Goal: Information Seeking & Learning: Learn about a topic

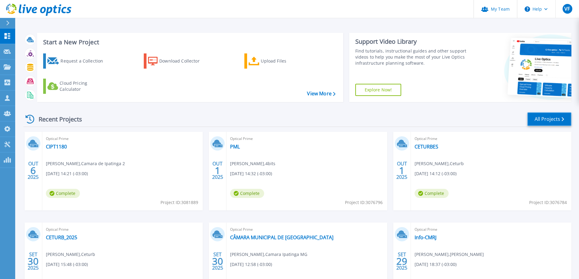
click at [564, 115] on link "All Projects" at bounding box center [549, 119] width 44 height 14
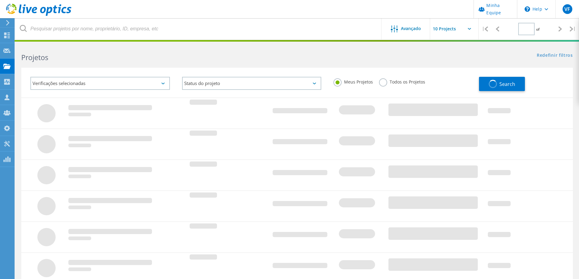
type input "1"
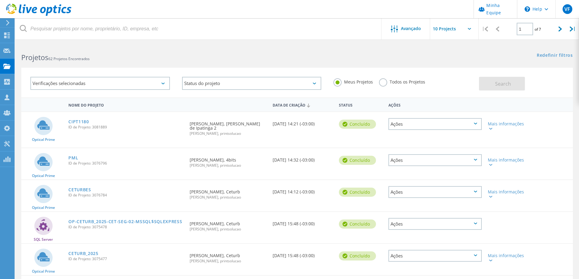
click at [386, 81] on label "Todos os Projetos" at bounding box center [402, 81] width 46 height 6
click at [0, 0] on input "Todos os Projetos" at bounding box center [0, 0] width 0 height 0
click at [495, 79] on button "Search" at bounding box center [502, 84] width 46 height 14
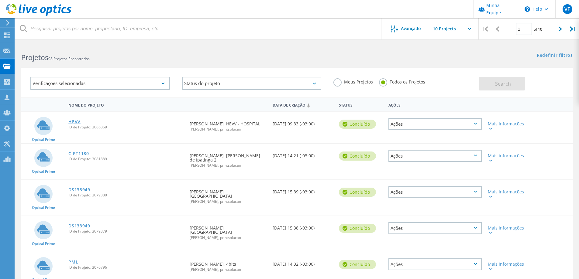
click at [77, 121] on link "HEVV" at bounding box center [74, 122] width 12 height 4
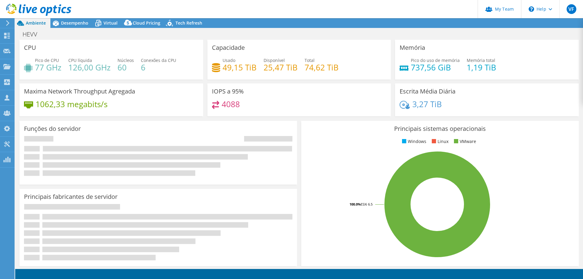
select select "USD"
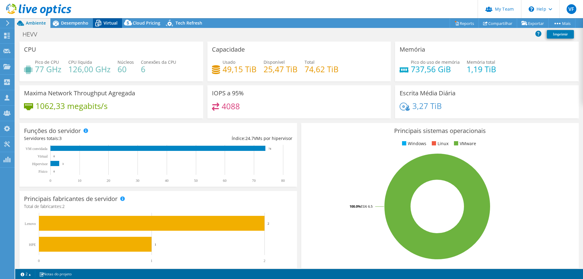
click at [111, 23] on span "Virtual" at bounding box center [111, 23] width 14 height 6
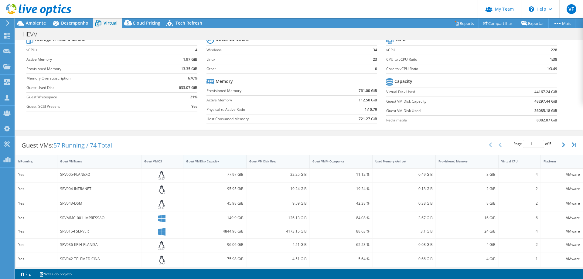
scroll to position [30, 0]
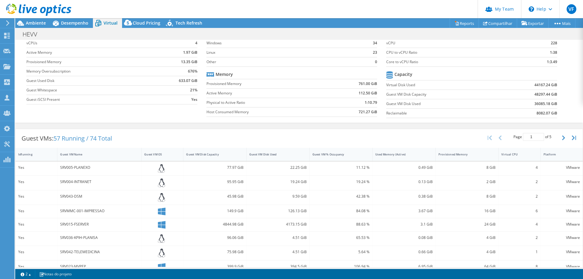
click at [52, 186] on div "Yes" at bounding box center [36, 183] width 42 height 14
click at [254, 231] on div "4173.15 GiB" at bounding box center [278, 224] width 63 height 13
drag, startPoint x: 93, startPoint y: 166, endPoint x: 59, endPoint y: 169, distance: 34.1
click at [59, 169] on div "SRV005-PLANEXO" at bounding box center [99, 169] width 84 height 14
copy div "SRV005-PLANEXO"
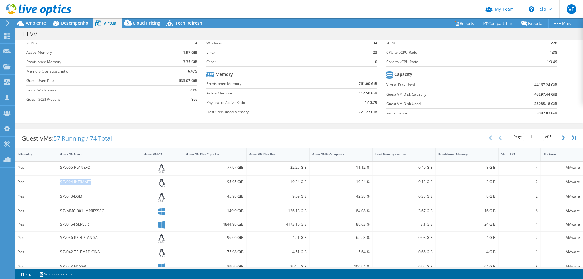
drag, startPoint x: 91, startPoint y: 186, endPoint x: 53, endPoint y: 183, distance: 38.3
click at [53, 183] on div "Yes SRV004-INTRANET 95.95 GiB 19.24 GiB 19.24 % 0.13 GiB 2 GiB 2 VMware" at bounding box center [298, 183] width 567 height 14
copy div "SRV004-INTRANET"
drag, startPoint x: 78, startPoint y: 201, endPoint x: 60, endPoint y: 201, distance: 17.9
click at [60, 201] on div "SRV043-DSM" at bounding box center [99, 197] width 84 height 14
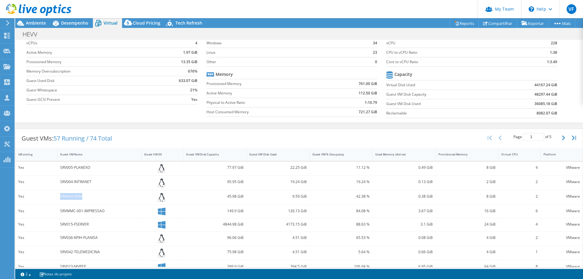
copy div "SRV043-DSM"
drag, startPoint x: 116, startPoint y: 212, endPoint x: 56, endPoint y: 215, distance: 60.2
click at [56, 215] on div "Yes SRVMMC-001-IMPRESSAO 149.9 GiB 126.13 GiB 84.08 % 3.67 GiB 16 GiB 6 VMware" at bounding box center [298, 211] width 567 height 13
copy div "SRVMMC-001-IMPRESSAO"
drag, startPoint x: 91, startPoint y: 226, endPoint x: 58, endPoint y: 225, distance: 33.1
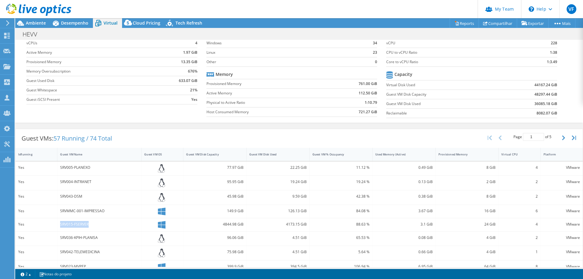
click at [58, 225] on div "SRV015-FSERVER" at bounding box center [99, 224] width 84 height 13
copy div "SRV015-FSERVER"
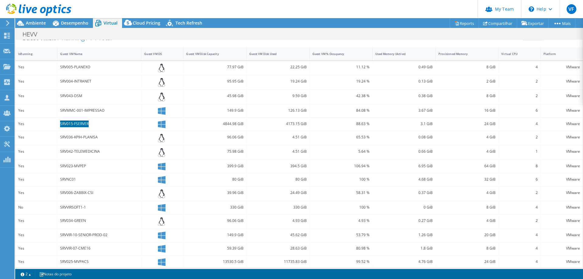
scroll to position [136, 0]
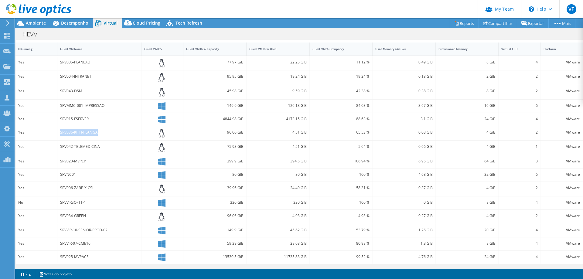
drag, startPoint x: 103, startPoint y: 131, endPoint x: 44, endPoint y: 131, distance: 58.9
click at [44, 131] on div "Yes SRV036-KPIH-PLANISA 96.06 GiB 4.51 GiB 65.53 % 0.08 GiB 4 GiB 2 VMware" at bounding box center [298, 133] width 567 height 14
copy div "SRV036-KPIH-PLANISA"
drag, startPoint x: 120, startPoint y: 148, endPoint x: 59, endPoint y: 150, distance: 60.8
click at [59, 150] on div "SRV042-TELEMEDICINA" at bounding box center [99, 148] width 84 height 14
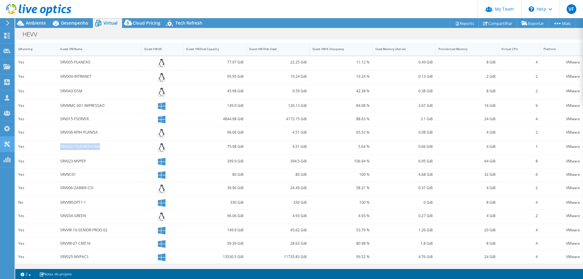
copy div "SRV042-TELEMEDICINA"
drag, startPoint x: 93, startPoint y: 162, endPoint x: 59, endPoint y: 162, distance: 33.7
click at [59, 162] on div "SRV023-MVPEP" at bounding box center [99, 161] width 84 height 13
copy div "SRV023-MVPEP"
drag, startPoint x: 87, startPoint y: 177, endPoint x: 42, endPoint y: 179, distance: 45.3
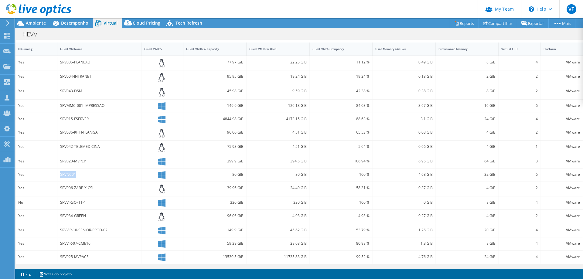
click at [42, 179] on div "Yes SRVNC01 80 GiB 80 GiB 100 % 4.68 GiB 32 GiB 6 VMware" at bounding box center [298, 175] width 567 height 13
copy div "SRVNC01"
drag, startPoint x: 87, startPoint y: 190, endPoint x: 45, endPoint y: 189, distance: 41.9
click at [45, 189] on div "Yes SRV006-ZABBIX-CSI 39.96 GiB 24.49 GiB 58.31 % 0.37 GiB 4 GiB 2 VMware" at bounding box center [298, 189] width 567 height 14
copy div "SRV006-ZABBIX-CSI"
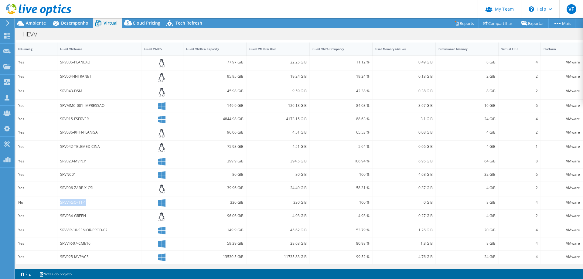
drag, startPoint x: 93, startPoint y: 205, endPoint x: 46, endPoint y: 201, distance: 47.0
click at [46, 201] on div "No SRVVIRSOFT1-1 330 GiB 330 GiB 100 % 0 GiB 8 GiB 4 VMware" at bounding box center [298, 203] width 567 height 13
drag, startPoint x: 97, startPoint y: 217, endPoint x: 42, endPoint y: 218, distance: 55.0
click at [42, 218] on div "Yes SRV034-GREEN 96.06 GiB 4.93 GiB 4.93 % 0.27 GiB 4 GiB 2 VMware" at bounding box center [298, 217] width 567 height 14
drag, startPoint x: 131, startPoint y: 230, endPoint x: 39, endPoint y: 231, distance: 92.6
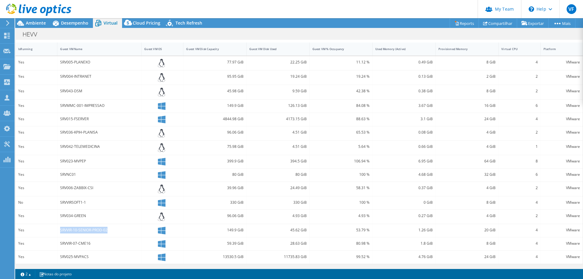
click at [39, 231] on div "Yes SRVVIR-10-SENIOR-PROD-02 149.9 GiB 45.62 GiB 53.79 % 1.26 GiB 20 GiB 4 VMwa…" at bounding box center [298, 230] width 567 height 13
drag, startPoint x: 65, startPoint y: 244, endPoint x: 60, endPoint y: 244, distance: 5.5
click at [60, 244] on div "SRVVIR-07-CME16" at bounding box center [99, 244] width 84 height 13
drag, startPoint x: 91, startPoint y: 258, endPoint x: 48, endPoint y: 256, distance: 42.9
click at [49, 256] on div "Yes SRV025-MVPACS 13530.5 GiB 11735.83 GiB 99.52 % 4.76 GiB 24 GiB 4 VMware" at bounding box center [298, 257] width 567 height 13
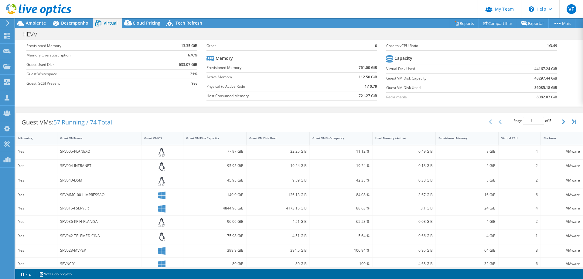
scroll to position [0, 0]
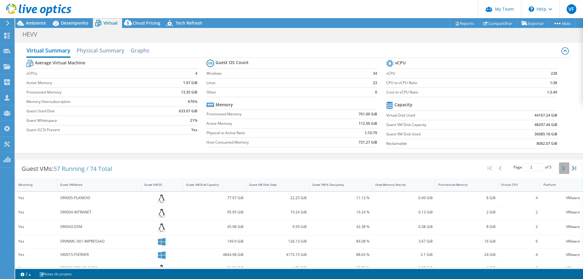
click at [559, 170] on button "button" at bounding box center [564, 168] width 10 height 12
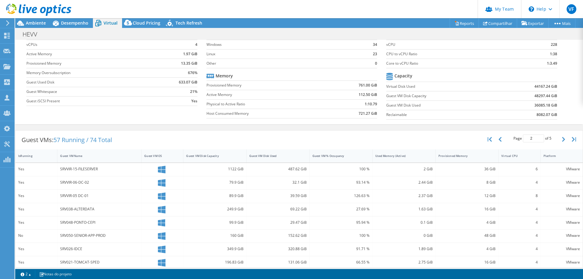
scroll to position [61, 0]
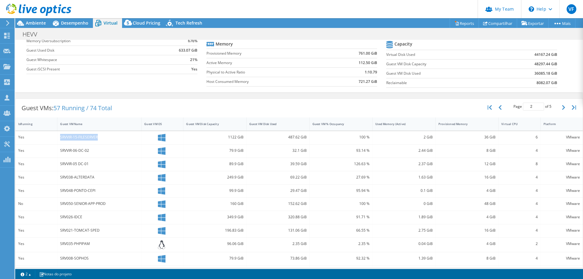
drag, startPoint x: 106, startPoint y: 137, endPoint x: 15, endPoint y: 137, distance: 90.5
click at [47, 137] on div "Yes SRVVIR-15-FILESERVER 1122 GiB 487.62 GiB 100 % 2 GiB 36 GiB 6 VMware" at bounding box center [298, 137] width 567 height 13
drag, startPoint x: 94, startPoint y: 152, endPoint x: 33, endPoint y: 152, distance: 60.4
click at [33, 152] on div "Yes SRVVIR-06-DC-02 79.9 GiB 32.1 GiB 93.14 % 2.44 GiB 8 GiB 4 VMware" at bounding box center [298, 151] width 567 height 13
click at [107, 162] on div "SRVVIR-05 DC-01" at bounding box center [99, 164] width 78 height 7
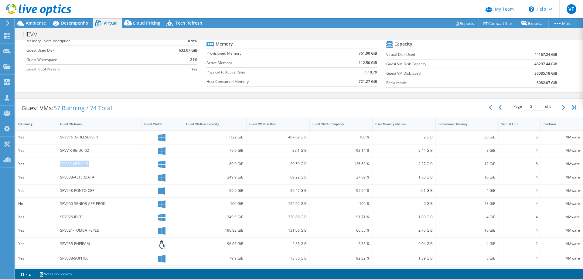
drag, startPoint x: 101, startPoint y: 162, endPoint x: 20, endPoint y: 166, distance: 81.2
click at [22, 166] on div "Yes SRVVIR-05 DC-01 89.9 GiB 39.59 GiB 126.63 % 2.37 GiB 12 GiB 8 VMware" at bounding box center [298, 164] width 567 height 13
drag, startPoint x: 128, startPoint y: 186, endPoint x: 112, endPoint y: 178, distance: 18.1
click at [128, 186] on div "SRV048-PONTO-CEPI" at bounding box center [99, 191] width 84 height 13
drag, startPoint x: 92, startPoint y: 164, endPoint x: 50, endPoint y: 165, distance: 41.6
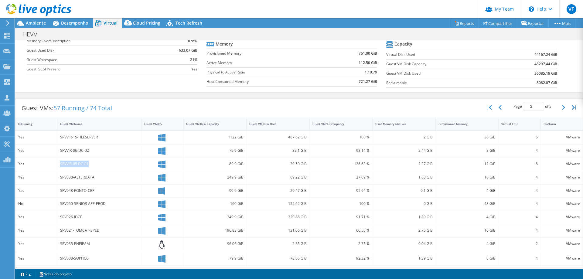
click at [50, 165] on div "Yes SRVVIR-05 DC-01 89.9 GiB 39.59 GiB 126.63 % 2.37 GiB 12 GiB 8 VMware" at bounding box center [298, 164] width 567 height 13
drag, startPoint x: 106, startPoint y: 176, endPoint x: 29, endPoint y: 179, distance: 77.5
click at [29, 179] on div "Yes SRV038-ALTERDATA 249.9 GiB 69.22 GiB 27.69 % 1.63 GiB 16 GiB 4 VMware" at bounding box center [298, 177] width 567 height 13
drag, startPoint x: 108, startPoint y: 189, endPoint x: 4, endPoint y: 190, distance: 104.5
click at [55, 190] on div "Yes SRV048-PONTO-CEPI 99.9 GiB 29.47 GiB 95.94 % 0.1 GiB 4 GiB 4 VMware" at bounding box center [298, 191] width 567 height 13
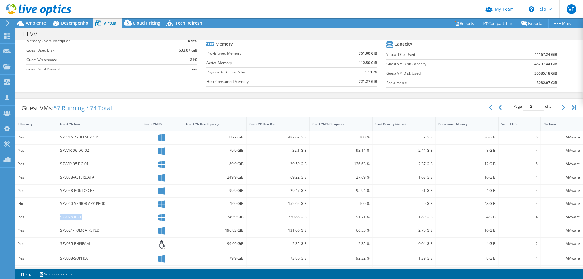
drag, startPoint x: 83, startPoint y: 217, endPoint x: 40, endPoint y: 217, distance: 42.8
click at [40, 217] on div "Yes SRV026-IDCE 349.9 GiB 320.88 GiB 91.71 % 1.89 GiB 4 GiB 4 VMware" at bounding box center [298, 217] width 567 height 13
drag, startPoint x: 104, startPoint y: 233, endPoint x: 58, endPoint y: 230, distance: 45.7
click at [57, 231] on div "SRV021-TOMCAT-SPED" at bounding box center [99, 230] width 84 height 13
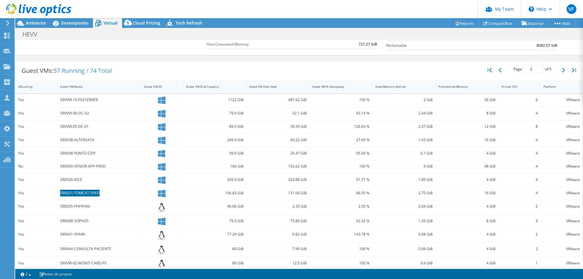
scroll to position [132, 0]
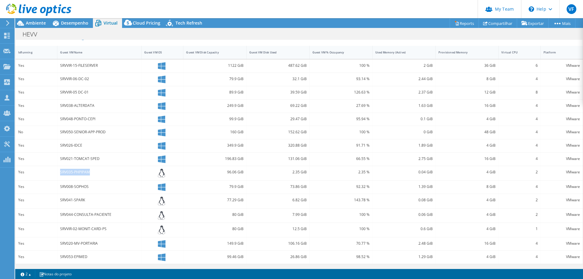
drag, startPoint x: 99, startPoint y: 170, endPoint x: 46, endPoint y: 173, distance: 52.3
click at [46, 173] on div "Yes SRV035-PHPIPAM 96.06 GiB 2.35 GiB 2.35 % 0.04 GiB 4 GiB 2 VMware" at bounding box center [298, 173] width 567 height 14
drag, startPoint x: 84, startPoint y: 187, endPoint x: 50, endPoint y: 190, distance: 35.0
click at [50, 190] on div "Yes SRV008-SOPHOS 79.9 GiB 73.86 GiB 92.32 % 1.39 GiB 8 GiB 4 VMware" at bounding box center [298, 187] width 567 height 13
drag, startPoint x: 95, startPoint y: 200, endPoint x: 33, endPoint y: 198, distance: 62.6
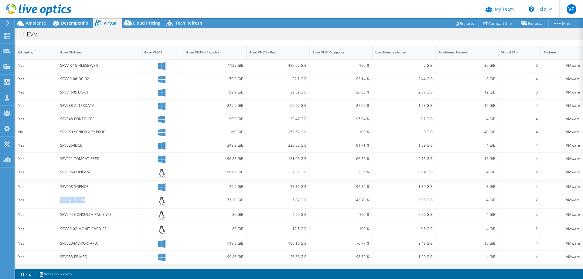
click at [33, 198] on div "Yes SRV041-SPARK 77.29 GiB 6.82 GiB 143.78 % 0.08 GiB 4 GiB 2 VMware" at bounding box center [298, 201] width 567 height 14
drag, startPoint x: 123, startPoint y: 218, endPoint x: 35, endPoint y: 217, distance: 88.1
click at [35, 217] on div "Yes SRV044-CONSULTA-PACIENTE 80 GiB 7.99 GiB 100 % 0.06 GiB 4 GiB 2 VMware" at bounding box center [298, 216] width 567 height 14
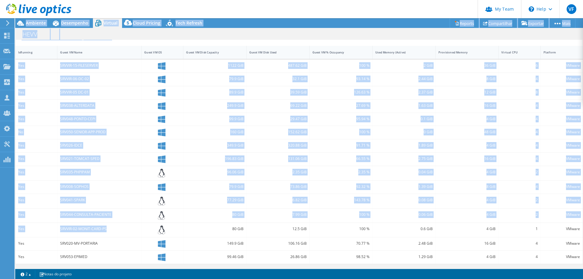
drag, startPoint x: 116, startPoint y: 230, endPoint x: 0, endPoint y: 232, distance: 116.4
click at [0, 232] on div "VF Administrador de Equipe do Canal Valeria Finetto print@printsolucao.com.br p…" at bounding box center [291, 139] width 583 height 279
click at [127, 220] on div "SRV044-CONSULTA-PACIENTE" at bounding box center [99, 216] width 84 height 14
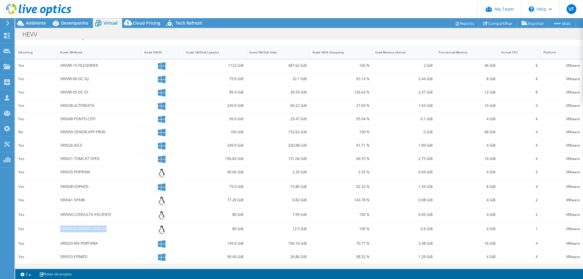
drag, startPoint x: 115, startPoint y: 232, endPoint x: 46, endPoint y: 234, distance: 69.0
click at [46, 234] on div "Yes SRVVIR-02-MONIT-CARD-PS 80 GiB 12.5 GiB 100 % 0.6 GiB 4 GiB 1 VMware" at bounding box center [298, 230] width 567 height 14
drag, startPoint x: 107, startPoint y: 242, endPoint x: 49, endPoint y: 241, distance: 58.0
click at [49, 241] on div "Yes SRV020-MV-PORTARIA 149.9 GiB 106.16 GiB 70.77 % 2.48 GiB 16 GiB 4 VMware" at bounding box center [298, 244] width 567 height 13
drag, startPoint x: 60, startPoint y: 259, endPoint x: 46, endPoint y: 259, distance: 14.3
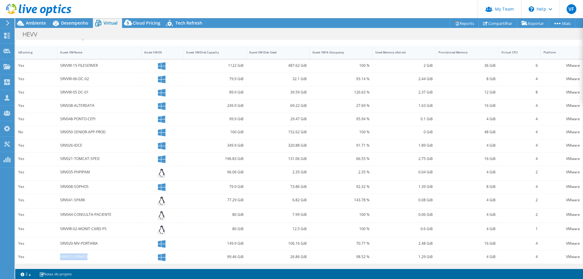
click at [46, 259] on div "Yes SRV053-EPIMED 99.46 GiB 26.86 GiB 98.52 % 1.29 GiB 4 GiB 4 VMware" at bounding box center [298, 257] width 567 height 13
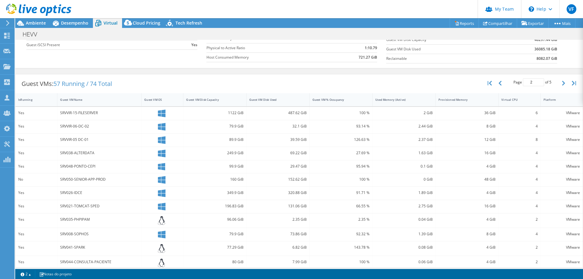
scroll to position [91, 0]
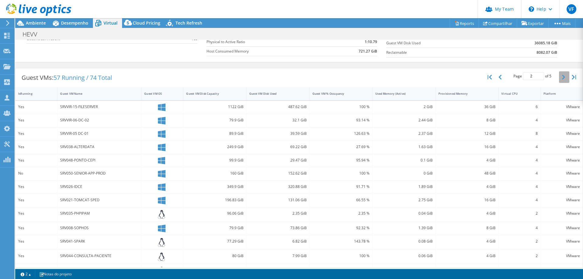
drag, startPoint x: 560, startPoint y: 77, endPoint x: 560, endPoint y: 81, distance: 3.7
click at [562, 77] on icon "button" at bounding box center [563, 77] width 3 height 5
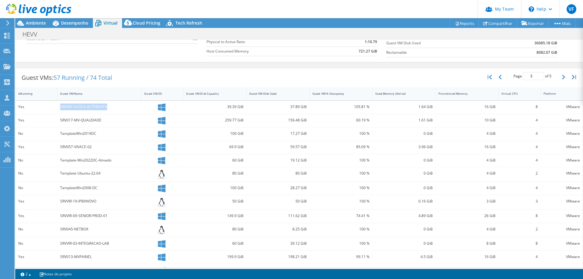
drag, startPoint x: 110, startPoint y: 106, endPoint x: 54, endPoint y: 107, distance: 55.6
click at [54, 107] on div "Yes SRVVIR-14-OCX-ALTERDATA 39.39 GiB 37.89 GiB 105.81 % 1.64 GiB 16 GiB 8 VMwa…" at bounding box center [298, 107] width 567 height 13
drag, startPoint x: 110, startPoint y: 121, endPoint x: 38, endPoint y: 122, distance: 71.4
click at [38, 122] on div "Yes SRV017-MV-QUALIDADE 259.77 GiB 156.48 GiB 60.19 % 1.61 GiB 10 GiB 4 VMware" at bounding box center [298, 120] width 567 height 13
drag, startPoint x: 97, startPoint y: 146, endPoint x: 45, endPoint y: 150, distance: 52.1
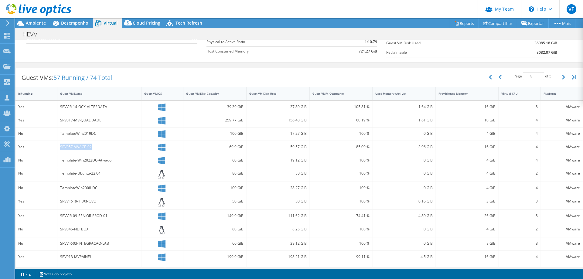
click at [46, 149] on div "Yes SRV057-VIVACE-02 69.9 GiB 59.57 GiB 85.09 % 3.96 GiB 16 GiB 4 VMware" at bounding box center [298, 147] width 567 height 13
click at [125, 164] on div "Template-Win2022DC-Ativado" at bounding box center [99, 160] width 84 height 13
drag, startPoint x: 77, startPoint y: 176, endPoint x: 59, endPoint y: 176, distance: 17.9
click at [51, 176] on div "No Template-Ubuntu-22.04 80 GiB 80 GiB 100 % 0 GiB 4 GiB 2 VMware" at bounding box center [298, 174] width 567 height 14
drag, startPoint x: 105, startPoint y: 186, endPoint x: 75, endPoint y: 201, distance: 33.7
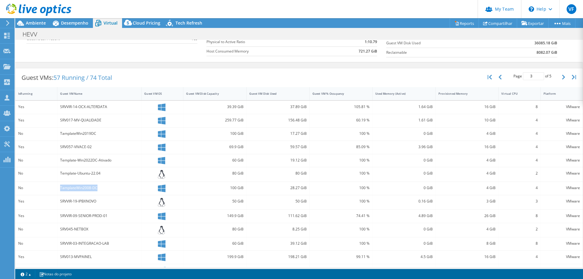
click at [44, 189] on div "No TamplateWin2008-DC 100 GiB 28.27 GiB 100 % 0 GiB 4 GiB 4 VMware" at bounding box center [298, 188] width 567 height 13
drag, startPoint x: 110, startPoint y: 202, endPoint x: 54, endPoint y: 202, distance: 55.9
click at [54, 202] on div "Yes SRVVIR-19-IPBXNOVO 50 GiB 50 GiB 100 % 0.16 GiB 3 GiB 3 VMware" at bounding box center [298, 202] width 567 height 14
drag, startPoint x: 116, startPoint y: 217, endPoint x: 48, endPoint y: 215, distance: 67.8
click at [48, 215] on div "Yes SRVVIR-09-SENIOR-PROD-01 149.9 GiB 111.62 GiB 74.41 % 4.89 GiB 26 GiB 8 VMw…" at bounding box center [298, 216] width 567 height 13
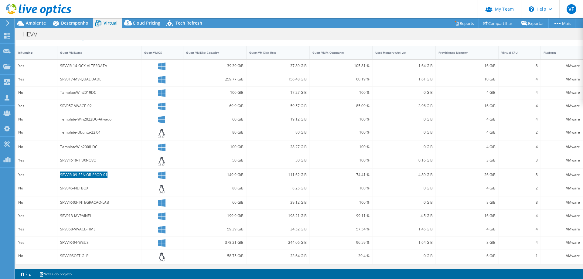
scroll to position [132, 0]
drag, startPoint x: 75, startPoint y: 200, endPoint x: 41, endPoint y: 197, distance: 34.2
click at [41, 197] on div "No SRVVIR-03-INTEGRACAO-LAB 60 GiB 39.12 GiB 100 % 0 GiB 8 GiB 8 VMware" at bounding box center [298, 202] width 567 height 13
drag, startPoint x: 72, startPoint y: 218, endPoint x: 114, endPoint y: 203, distance: 44.7
click at [119, 210] on div "SRV013-MVPAINEL" at bounding box center [99, 216] width 84 height 13
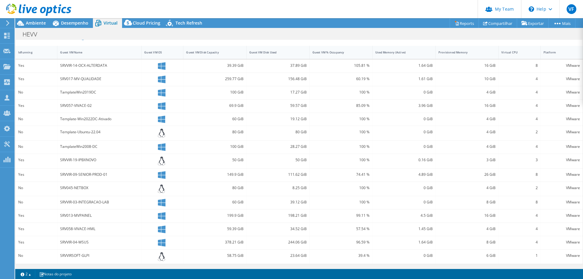
click at [106, 217] on div "SRV013-MVPAINEL" at bounding box center [99, 215] width 78 height 7
drag, startPoint x: 105, startPoint y: 217, endPoint x: 50, endPoint y: 221, distance: 55.7
click at [50, 221] on div "Yes SRV013-MVPAINEL 199.9 GiB 198.21 GiB 99.11 % 4.5 GiB 16 GiB 4 VMware" at bounding box center [298, 216] width 567 height 13
click at [96, 228] on div "SRV058-VIVACE-HML" at bounding box center [99, 229] width 78 height 7
drag, startPoint x: 97, startPoint y: 229, endPoint x: 45, endPoint y: 230, distance: 52.9
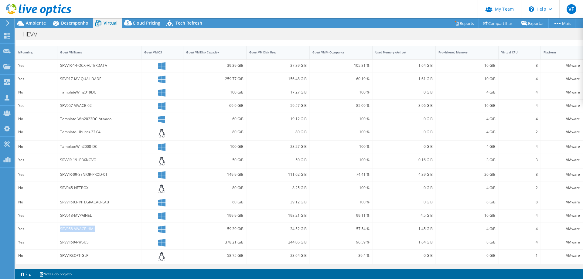
click at [45, 230] on div "Yes SRV058-VIVACE-HML 59.39 GiB 34.52 GiB 57.54 % 1.45 GiB 4 GiB 4 VMware" at bounding box center [298, 229] width 567 height 13
drag, startPoint x: 133, startPoint y: 229, endPoint x: 130, endPoint y: 229, distance: 3.6
click at [133, 229] on div "SRV058-VIVACE-HML" at bounding box center [99, 229] width 78 height 7
click at [112, 228] on div "SRV058-VIVACE-HML" at bounding box center [99, 229] width 78 height 7
drag, startPoint x: 98, startPoint y: 229, endPoint x: 17, endPoint y: 222, distance: 80.8
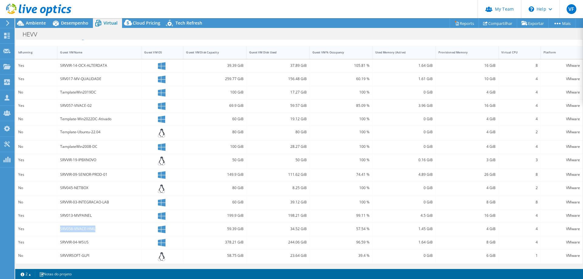
click at [24, 222] on div "Yes SRVVIR-14-OCX-ALTERDATA 39.39 GiB 37.89 GiB 105.81 % 1.64 GiB 16 GiB 8 VMwa…" at bounding box center [298, 162] width 567 height 204
click at [125, 219] on div "SRV013-MVPAINEL" at bounding box center [99, 215] width 78 height 7
drag, startPoint x: 108, startPoint y: 229, endPoint x: 31, endPoint y: 231, distance: 77.2
click at [31, 231] on div "Yes SRV058-VIVACE-HML 59.39 GiB 34.52 GiB 57.54 % 1.45 GiB 4 GiB 4 VMware" at bounding box center [298, 229] width 567 height 13
drag, startPoint x: 71, startPoint y: 244, endPoint x: 36, endPoint y: 244, distance: 34.3
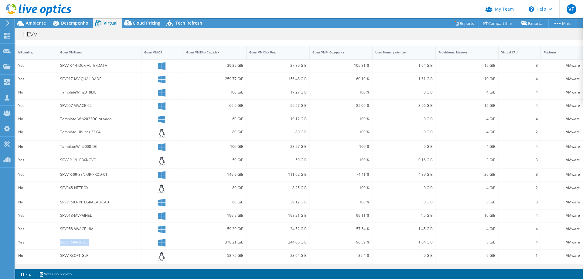
click at [38, 244] on div "Yes SRVVIR-04-WSUS 378.21 GiB 244.06 GiB 96.59 % 1.64 GiB 8 GiB 4 VMware" at bounding box center [298, 242] width 567 height 13
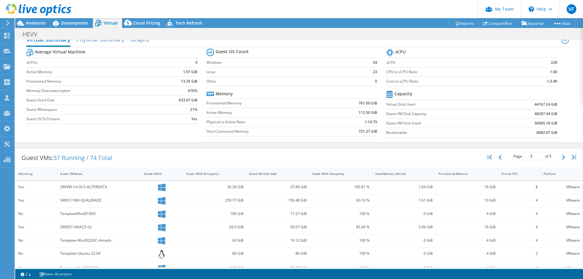
scroll to position [0, 0]
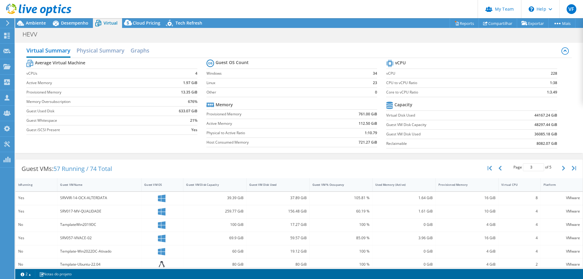
click at [554, 169] on div "Page 3 of 5 5 rows 10 rows 20 rows 25 rows 50 rows 100 rows" at bounding box center [532, 168] width 53 height 12
click at [562, 169] on icon "button" at bounding box center [563, 168] width 3 height 5
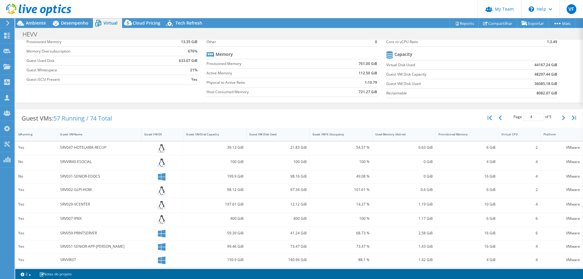
scroll to position [61, 0]
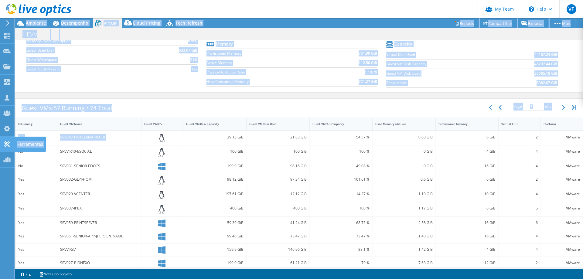
drag, startPoint x: 124, startPoint y: 136, endPoint x: 10, endPoint y: 143, distance: 114.4
click at [10, 143] on div "VF Administrador de Equipe do Canal Valeria Finetto print@printsolucao.com.br p…" at bounding box center [291, 139] width 583 height 279
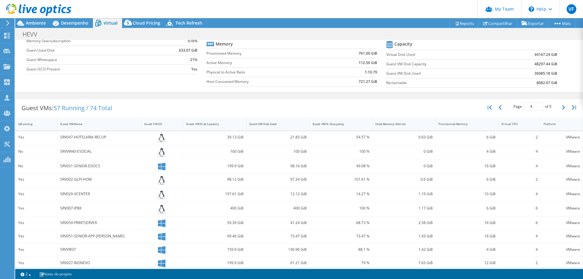
click at [128, 156] on div "SRVVIR40-ESOCIAL" at bounding box center [99, 152] width 84 height 14
drag, startPoint x: 115, startPoint y: 137, endPoint x: 48, endPoint y: 137, distance: 66.5
click at [48, 137] on div "Yes SRV047-HOTELARIA-RECUP 39.13 GiB 21.83 GiB 54.57 % 0.63 GiB 6 GiB 2 VMware" at bounding box center [298, 138] width 567 height 14
drag, startPoint x: 101, startPoint y: 181, endPoint x: 45, endPoint y: 181, distance: 55.3
click at [45, 181] on div "Yes SRV002-GLPI-HOM 98.12 GiB 97.34 GiB 101.61 % 0.6 GiB 6 GiB 2 VMware" at bounding box center [298, 180] width 567 height 14
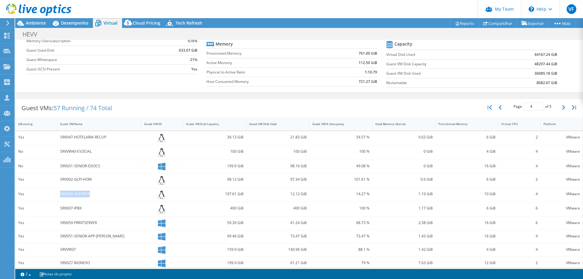
drag, startPoint x: 98, startPoint y: 194, endPoint x: 44, endPoint y: 193, distance: 53.8
click at [44, 193] on div "Yes SRV029-VCENTER 197.61 GiB 12.12 GiB 14.27 % 1.19 GiB 10 GiB 4 VMware" at bounding box center [298, 195] width 567 height 14
drag, startPoint x: 88, startPoint y: 209, endPoint x: 53, endPoint y: 210, distance: 35.2
click at [53, 210] on div "Yes SRV007-IPBX 400 GiB 400 GiB 100 % 1.17 GiB 6 GiB 6 VMware" at bounding box center [298, 209] width 567 height 14
drag, startPoint x: 101, startPoint y: 221, endPoint x: 54, endPoint y: 223, distance: 47.1
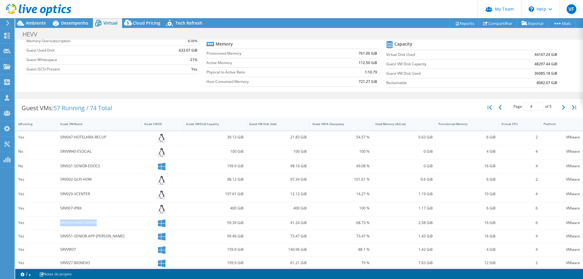
click at [54, 223] on div "Yes SRV059-PRINTSERVER 59.39 GiB 41.24 GiB 68.73 % 2.58 GiB 16 GiB 6 VMware" at bounding box center [298, 223] width 567 height 13
drag, startPoint x: 111, startPoint y: 235, endPoint x: 42, endPoint y: 233, distance: 69.0
click at [42, 233] on div "Yes SRV051-SENIOR-APP-TREINA 99.46 GiB 73.47 GiB 73.47 % 1.43 GiB 16 GiB 4 VMwa…" at bounding box center [298, 236] width 567 height 13
drag, startPoint x: 91, startPoint y: 249, endPoint x: 32, endPoint y: 244, distance: 59.7
click at [33, 245] on div "Yes SRVVIR37 159.9 GiB 140.96 GiB 88.1 % 1.42 GiB 4 GiB 4 VMware" at bounding box center [298, 250] width 567 height 13
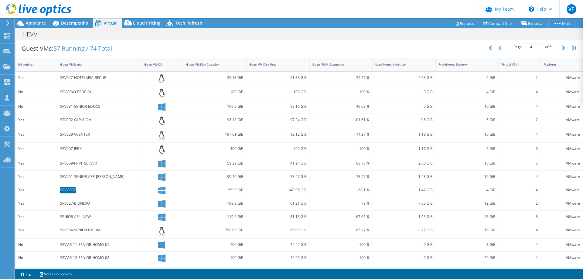
scroll to position [121, 0]
drag, startPoint x: 96, startPoint y: 205, endPoint x: 54, endPoint y: 204, distance: 41.6
click at [54, 204] on div "Yes SRV027-BIONEXO 199.9 GiB 61.21 GiB 79 % 7.63 GiB 12 GiB 2 VMware" at bounding box center [298, 202] width 567 height 13
drag, startPoint x: 85, startPoint y: 217, endPoint x: 54, endPoint y: 222, distance: 32.0
click at [54, 222] on div "Yes SENIOR-APLI-NEW 119.9 GiB 81.18 GiB 67.65 % 1.53 GiB 48 GiB 8 VMware" at bounding box center [298, 216] width 567 height 13
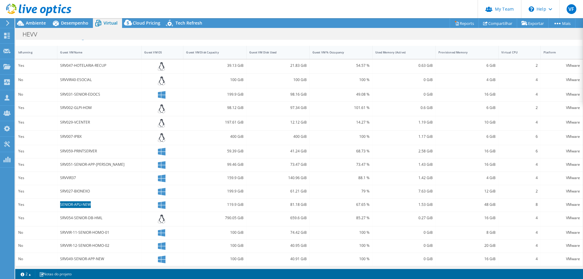
scroll to position [135, 0]
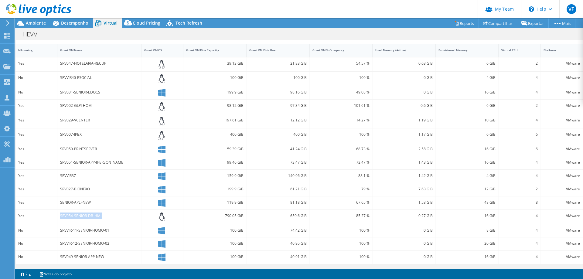
drag, startPoint x: 116, startPoint y: 218, endPoint x: 32, endPoint y: 218, distance: 83.8
click at [34, 218] on div "Yes SRV054-SENIOR-DB-HML 790.05 GiB 659.6 GiB 85.27 % 0.27 GiB 16 GiB 4 VMware" at bounding box center [298, 217] width 567 height 14
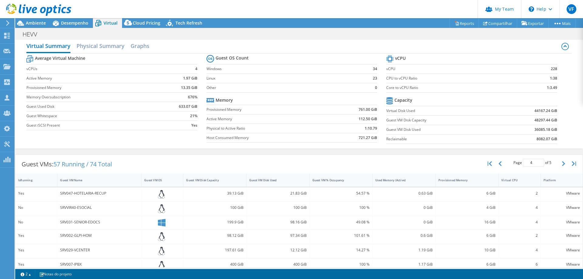
scroll to position [0, 0]
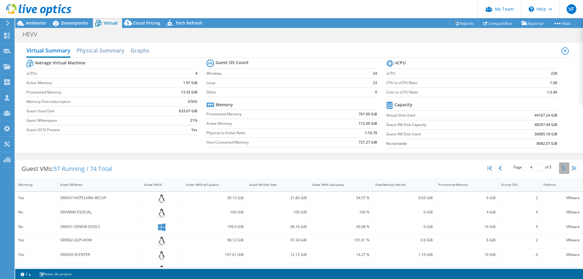
click at [560, 171] on button "button" at bounding box center [564, 168] width 10 height 12
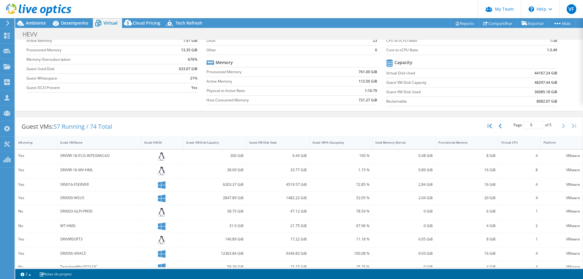
scroll to position [61, 0]
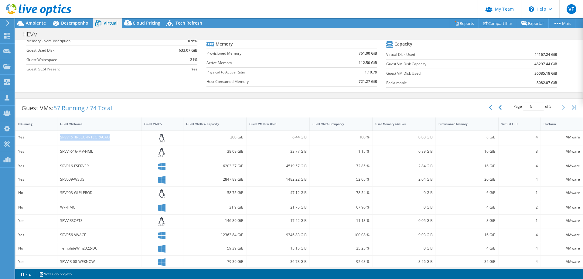
drag, startPoint x: 115, startPoint y: 138, endPoint x: 40, endPoint y: 139, distance: 75.0
click at [40, 139] on div "Yes SRVVIR-18-ECG-INTEGRACAO 200 GiB 6.44 GiB 100 % 0.08 GiB 8 GiB 4 VMware" at bounding box center [298, 138] width 567 height 14
drag, startPoint x: 89, startPoint y: 152, endPoint x: 53, endPoint y: 152, distance: 35.5
click at [53, 152] on div "Yes SRVVIR-16-MV-HML 38.09 GiB 33.77 GiB 1.15 % 0.89 GiB 16 GiB 8 VMware" at bounding box center [298, 152] width 567 height 14
drag, startPoint x: 98, startPoint y: 168, endPoint x: 59, endPoint y: 168, distance: 39.2
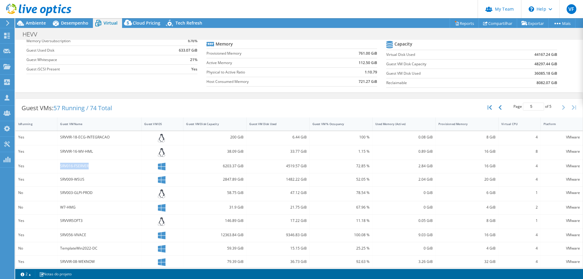
click at [60, 168] on div "SRV016-FSERVER" at bounding box center [99, 166] width 84 height 13
drag, startPoint x: 92, startPoint y: 182, endPoint x: 36, endPoint y: 180, distance: 56.5
click at [36, 180] on div "Yes SRV009-WSUS 2847.89 GiB 1482.22 GiB 52.05 % 2.04 GiB 20 GiB 4 VMware" at bounding box center [298, 179] width 567 height 13
drag, startPoint x: 88, startPoint y: 221, endPoint x: 42, endPoint y: 219, distance: 46.5
click at [42, 219] on div "Yes SRVVIRSOFT3 146.89 GiB 17.22 GiB 11.18 % 0.05 GiB 8 GiB 1 VMware" at bounding box center [298, 222] width 567 height 14
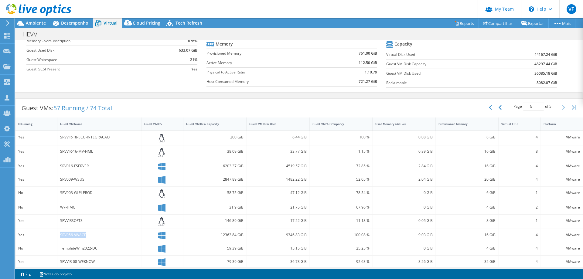
drag, startPoint x: 96, startPoint y: 234, endPoint x: 40, endPoint y: 232, distance: 56.3
click at [40, 232] on div "Yes SRV056-VIVACE 12363.84 GiB 9346.83 GiB 100.08 % 9.03 GiB 16 GiB 4 VMware" at bounding box center [298, 235] width 567 height 13
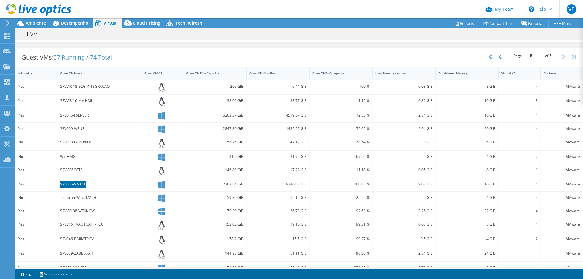
scroll to position [121, 0]
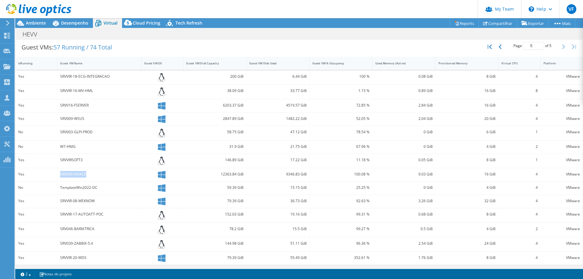
click at [112, 207] on div "SRVVIR-08-WEKNOW" at bounding box center [99, 201] width 84 height 13
drag, startPoint x: 103, startPoint y: 204, endPoint x: 46, endPoint y: 206, distance: 57.1
click at [46, 206] on div "Yes SRVVIR-08-WEKNOW 79.39 GiB 36.73 GiB 92.63 % 3.26 GiB 32 GiB 4 VMware" at bounding box center [298, 201] width 567 height 13
drag, startPoint x: 98, startPoint y: 214, endPoint x: 58, endPoint y: 215, distance: 40.4
click at [58, 215] on div "SRVVIR-17-AUTOATT-POC" at bounding box center [99, 215] width 84 height 14
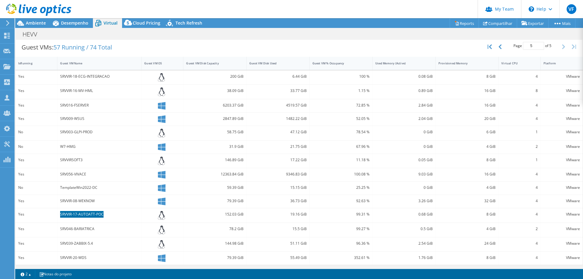
scroll to position [122, 0]
click at [105, 227] on div "SRV046-BARIATRICA" at bounding box center [99, 228] width 78 height 7
drag, startPoint x: 92, startPoint y: 229, endPoint x: 52, endPoint y: 230, distance: 39.8
click at [52, 230] on div "Yes SRV046-BARIATRICA 78.2 GiB 15.5 GiB 99.27 % 0.5 GiB 4 GiB 2 VMware" at bounding box center [298, 229] width 567 height 14
drag, startPoint x: 99, startPoint y: 246, endPoint x: 58, endPoint y: 245, distance: 40.4
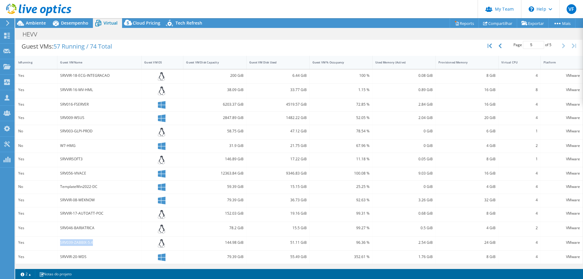
click at [58, 245] on div "SRV039-ZABBIX-5.4" at bounding box center [99, 244] width 84 height 14
click at [105, 261] on div "SRVVIR-20-WDS" at bounding box center [99, 257] width 84 height 13
drag, startPoint x: 92, startPoint y: 255, endPoint x: 37, endPoint y: 258, distance: 55.6
click at [36, 258] on div "Yes SRVVIR-20-WDS 79.39 GiB 55.49 GiB 352.61 % 1.76 GiB 8 GiB 4 VMware" at bounding box center [298, 257] width 567 height 13
click at [499, 45] on icon "button" at bounding box center [500, 45] width 3 height 5
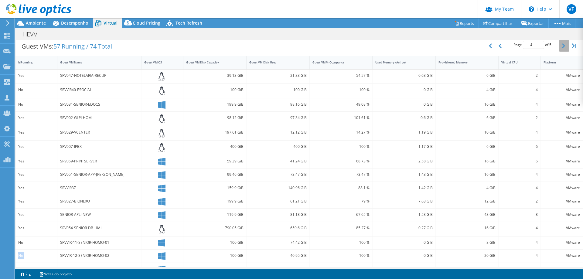
click at [562, 45] on icon "button" at bounding box center [563, 45] width 3 height 5
type input "5"
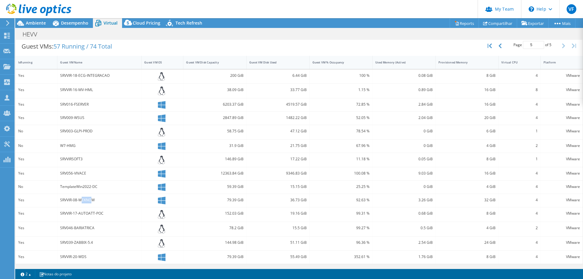
drag, startPoint x: 83, startPoint y: 199, endPoint x: 91, endPoint y: 200, distance: 7.9
click at [91, 200] on div "SRVVIR-08-WEKNOW" at bounding box center [99, 200] width 78 height 7
click at [90, 200] on div "SRVVIR-08-WEKNOW" at bounding box center [99, 200] width 78 height 7
drag, startPoint x: 81, startPoint y: 200, endPoint x: 91, endPoint y: 200, distance: 9.1
click at [91, 200] on div "SRVVIR-08-WEKNOW" at bounding box center [99, 200] width 78 height 7
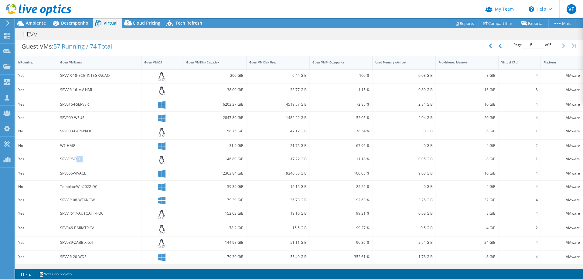
drag, startPoint x: 76, startPoint y: 159, endPoint x: 81, endPoint y: 160, distance: 5.8
click at [83, 159] on div "SRVVIRSOFT3" at bounding box center [99, 159] width 78 height 7
click at [81, 160] on div "SRVVIRSOFT3" at bounding box center [99, 159] width 78 height 7
drag, startPoint x: 74, startPoint y: 160, endPoint x: 81, endPoint y: 158, distance: 7.4
click at [81, 158] on div "SRVVIRSOFT3" at bounding box center [99, 159] width 78 height 7
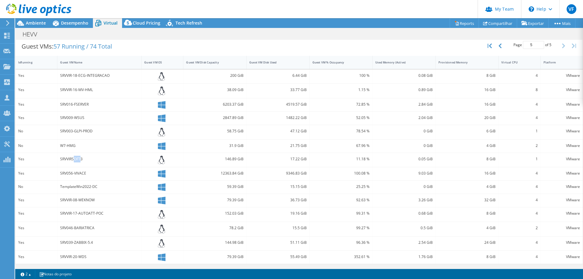
click at [81, 158] on div "SRVVIRSOFT3" at bounding box center [99, 159] width 78 height 7
click at [80, 159] on div "SRVVIRSOFT3" at bounding box center [99, 159] width 78 height 7
click at [77, 155] on div "SRVVIRSOFT3" at bounding box center [99, 160] width 84 height 14
drag, startPoint x: 67, startPoint y: 158, endPoint x: 53, endPoint y: 158, distance: 13.7
click at [53, 158] on div "Yes SRVVIRSOFT3 146.89 GiB 17.22 GiB 11.18 % 0.05 GiB 8 GiB 1 VMware" at bounding box center [298, 160] width 567 height 14
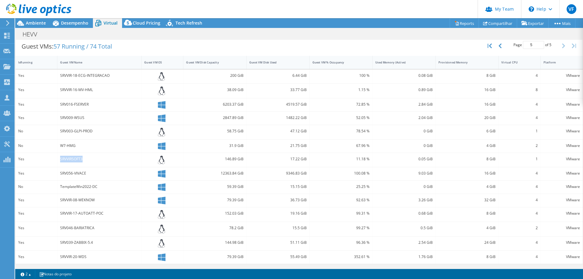
click at [139, 179] on div "SRV056-VIVACE" at bounding box center [99, 173] width 84 height 13
drag, startPoint x: 85, startPoint y: 163, endPoint x: 61, endPoint y: 162, distance: 24.6
click at [61, 162] on div "SRVVIRSOFT3" at bounding box center [99, 160] width 84 height 14
